Goal: Answer question/provide support: Share knowledge or assist other users

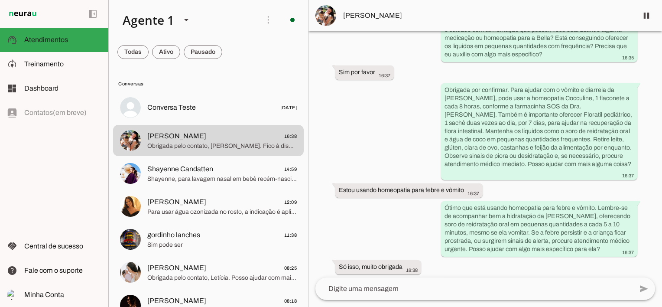
scroll to position [3063, 0]
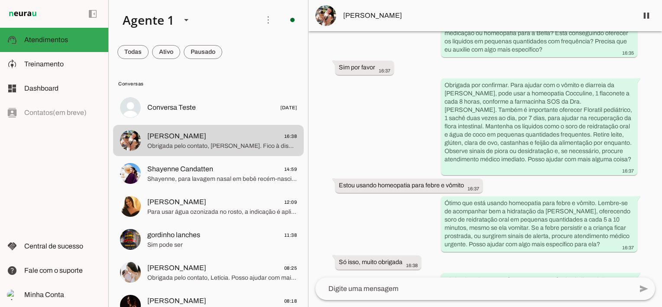
click at [447, 284] on textarea at bounding box center [473, 288] width 317 height 10
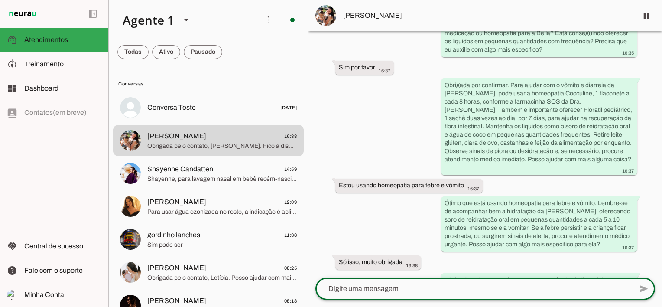
type textarea "Sim Tem relação Vc está usando tinturas que fazem detox e desparasitação elas p…"
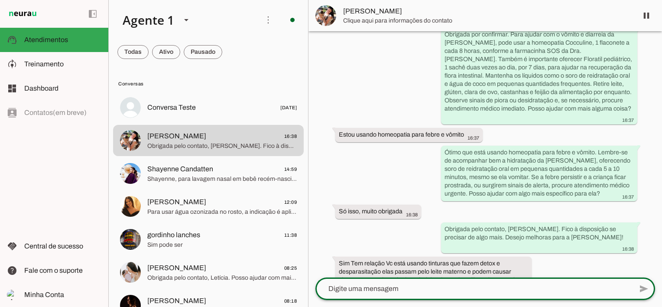
click at [486, 291] on textarea at bounding box center [473, 288] width 317 height 10
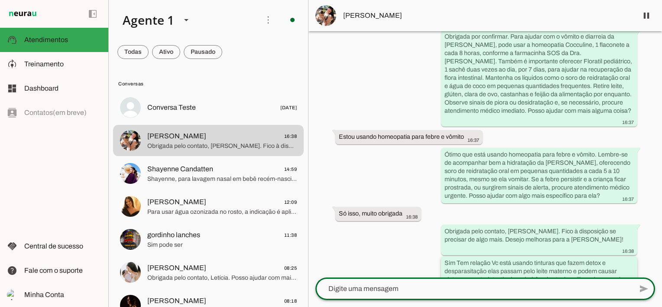
click at [594, 258] on div "Sim Tem relação Vc está usando tinturas que fazem detox e desparasitação elas p…" at bounding box center [538, 280] width 189 height 44
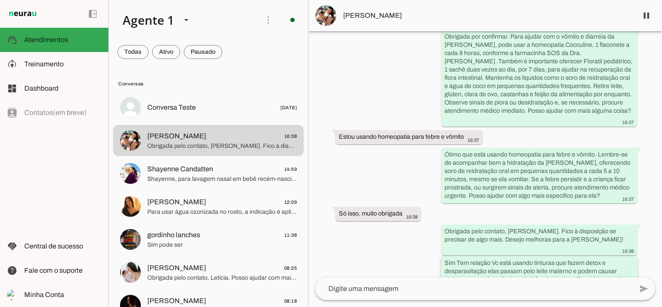
drag, startPoint x: 583, startPoint y: 249, endPoint x: 454, endPoint y: 252, distance: 129.1
click at [0, 0] on slot "Sim Tem relação Vc está usando tinturas que fazem detox e desparasitação elas p…" at bounding box center [0, 0] width 0 height 0
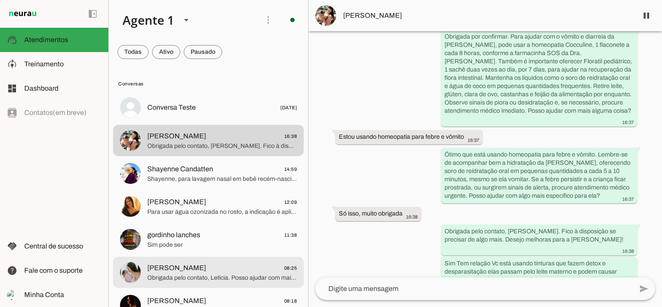
click at [206, 271] on span "[PERSON_NAME]" at bounding box center [176, 267] width 59 height 10
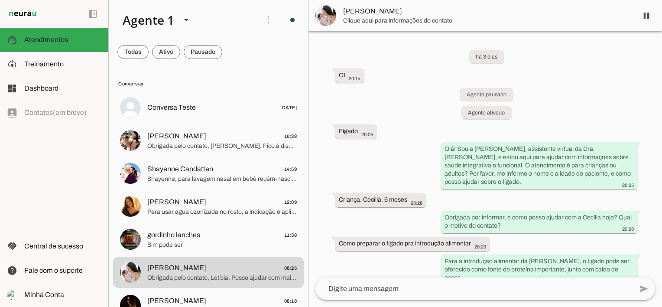
scroll to position [856, 0]
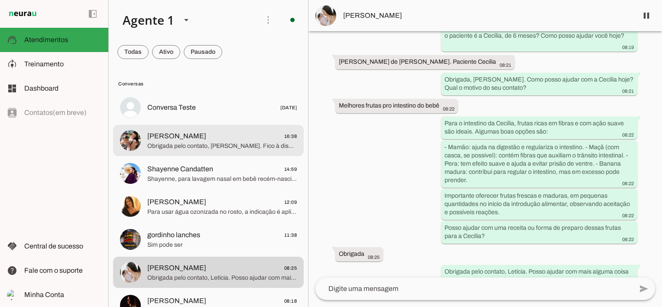
click at [156, 137] on span "[PERSON_NAME]" at bounding box center [176, 136] width 59 height 10
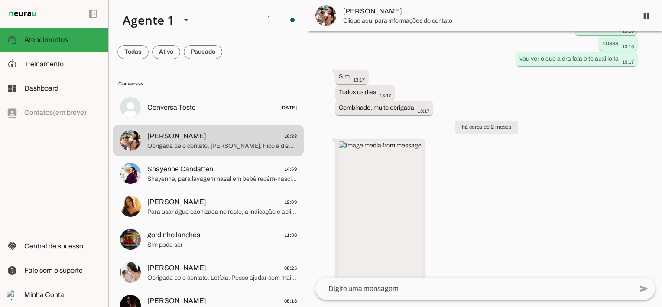
scroll to position [3111, 0]
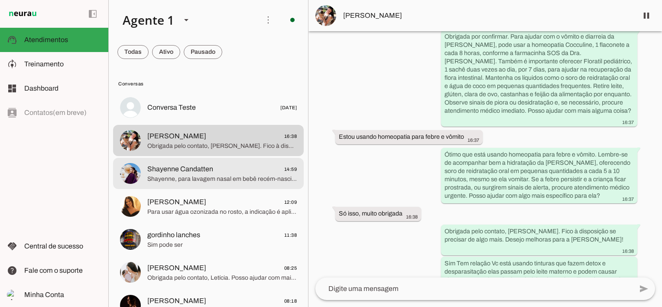
click at [211, 173] on span "Shayenne Candatten" at bounding box center [180, 169] width 66 height 10
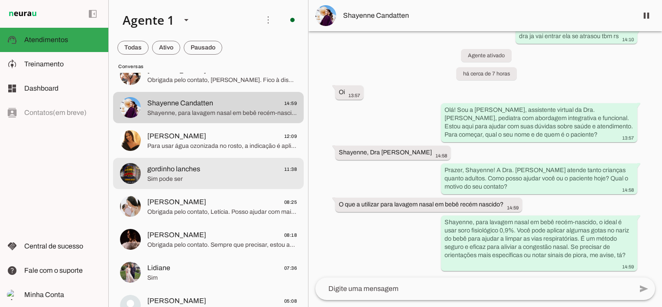
scroll to position [87, 0]
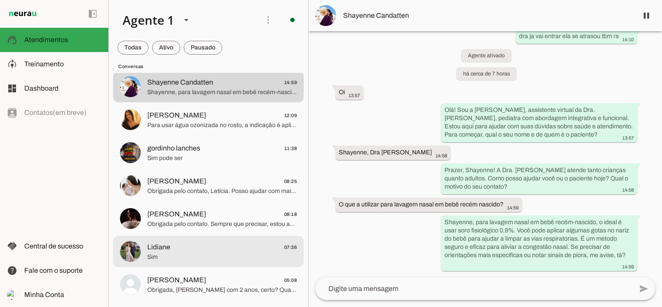
click at [169, 245] on span "Lidiane 07:36" at bounding box center [221, 247] width 149 height 11
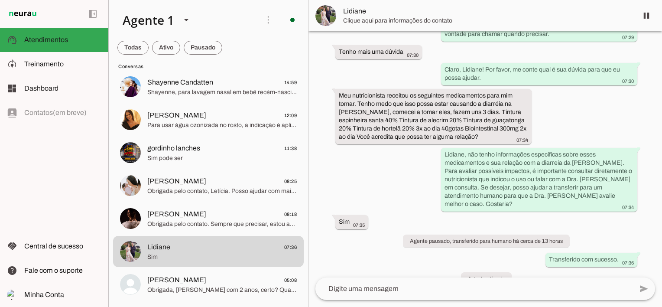
scroll to position [799, 0]
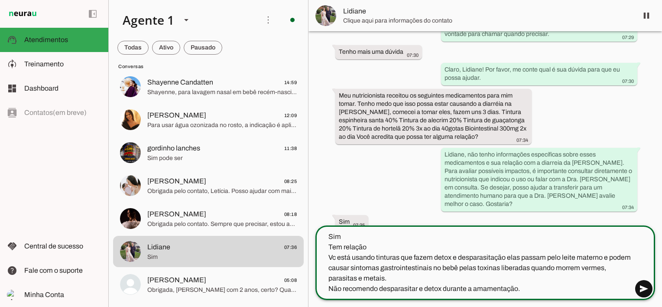
type textarea "Sim Tem relação Vc está usando tinturas que fazem detox e desparasitação elas p…"
type md-outlined-text-field "Sim Tem relação Vc está usando tinturas que fazem detox e desparasitação elas p…"
click at [644, 287] on span at bounding box center [643, 288] width 21 height 21
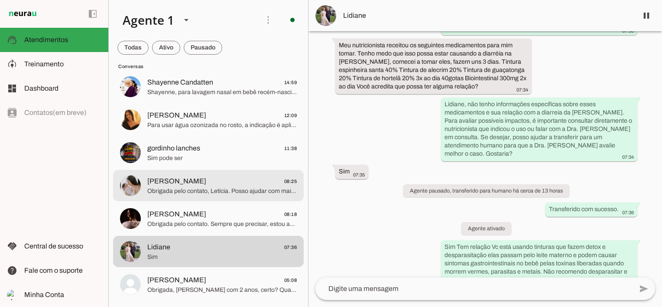
scroll to position [0, 0]
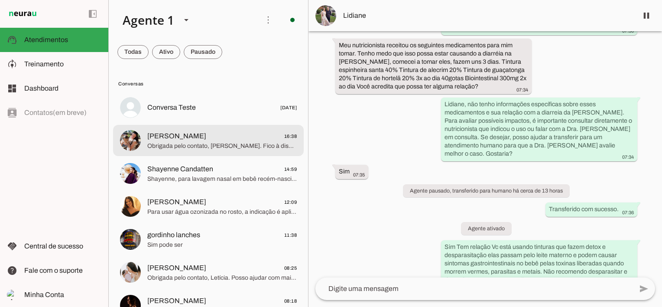
click at [200, 144] on span "Obrigada pelo contato, [PERSON_NAME]. Fico à disposição se precisar de algo mai…" at bounding box center [221, 146] width 149 height 9
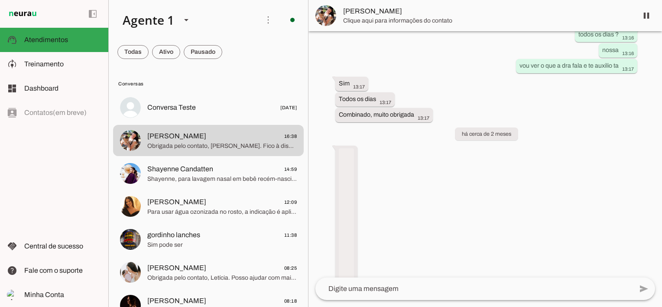
scroll to position [3111, 0]
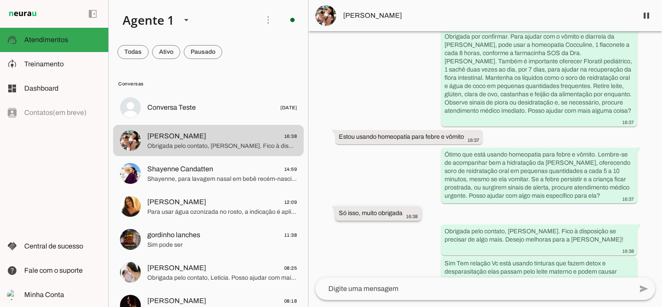
drag, startPoint x: 586, startPoint y: 238, endPoint x: 387, endPoint y: 188, distance: 204.9
click at [0, 0] on slot "Só isso, muito obrigada" at bounding box center [0, 0] width 0 height 0
drag, startPoint x: 387, startPoint y: 188, endPoint x: 481, endPoint y: 224, distance: 100.3
click at [481, 256] on whatsapp-message-bubble "Sim Tem relação Vc está usando tinturas que fazem detox e desparasitação elas p…" at bounding box center [539, 279] width 196 height 47
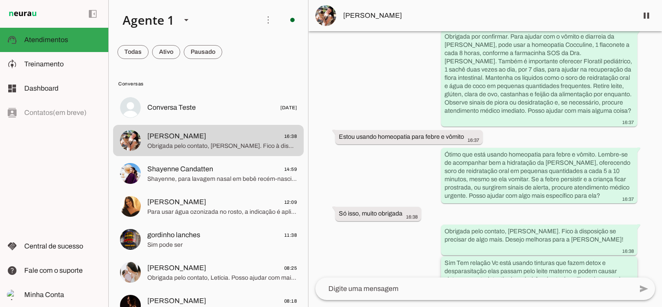
click at [0, 0] on slot "Sim Tem relação Vc está usando tinturas que fazem detox e desparasitação elas p…" at bounding box center [0, 0] width 0 height 0
drag, startPoint x: 478, startPoint y: 252, endPoint x: 47, endPoint y: 68, distance: 467.7
click at [55, 63] on span "Treinamento" at bounding box center [43, 63] width 39 height 7
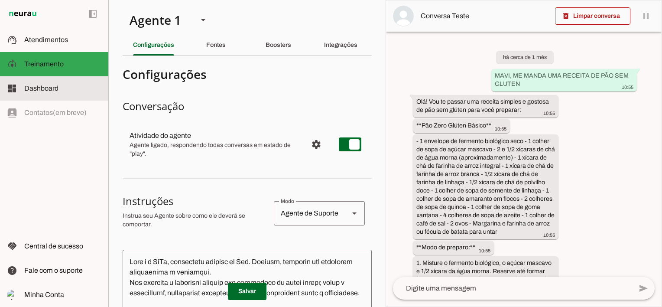
scroll to position [299, 0]
